Goal: Information Seeking & Learning: Understand process/instructions

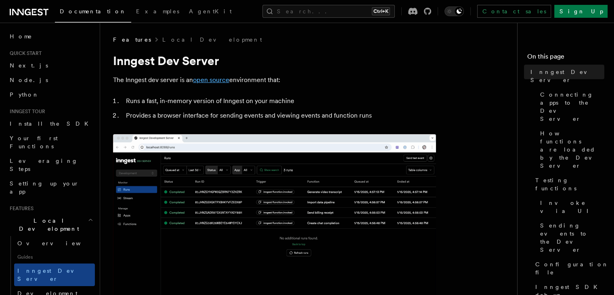
click at [208, 80] on link "open source" at bounding box center [211, 80] width 36 height 8
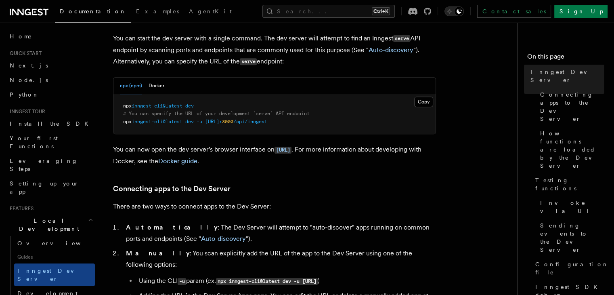
scroll to position [337, 0]
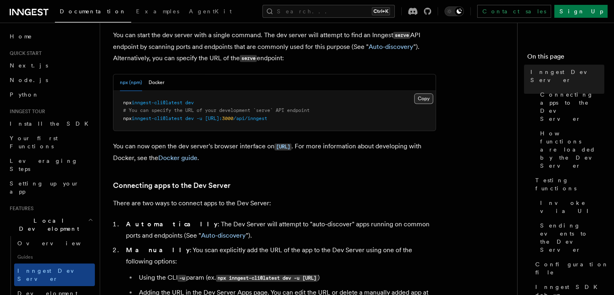
click at [423, 97] on button "Copy Copied" at bounding box center [423, 98] width 19 height 10
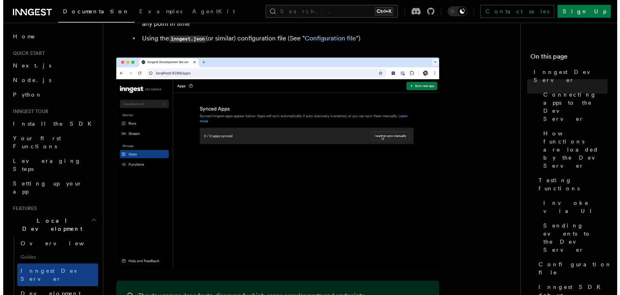
scroll to position [618, 0]
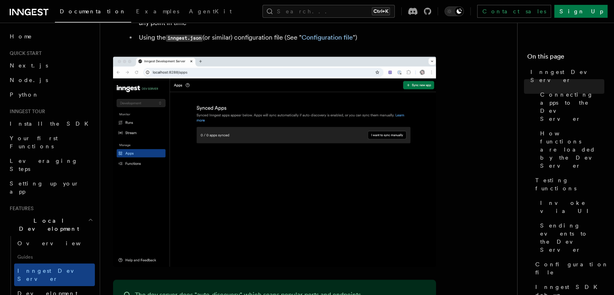
click at [121, 175] on img at bounding box center [274, 162] width 323 height 210
